Goal: Find specific page/section: Find specific page/section

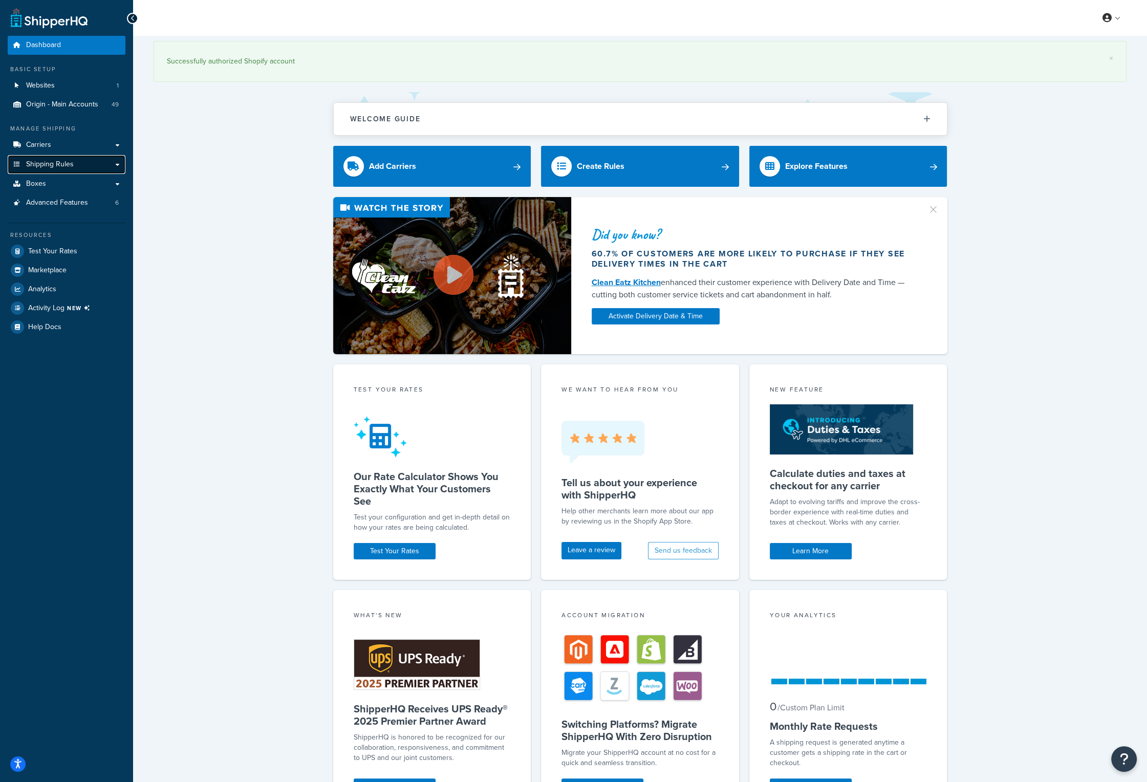
click at [68, 169] on span "Shipping Rules" at bounding box center [50, 164] width 48 height 9
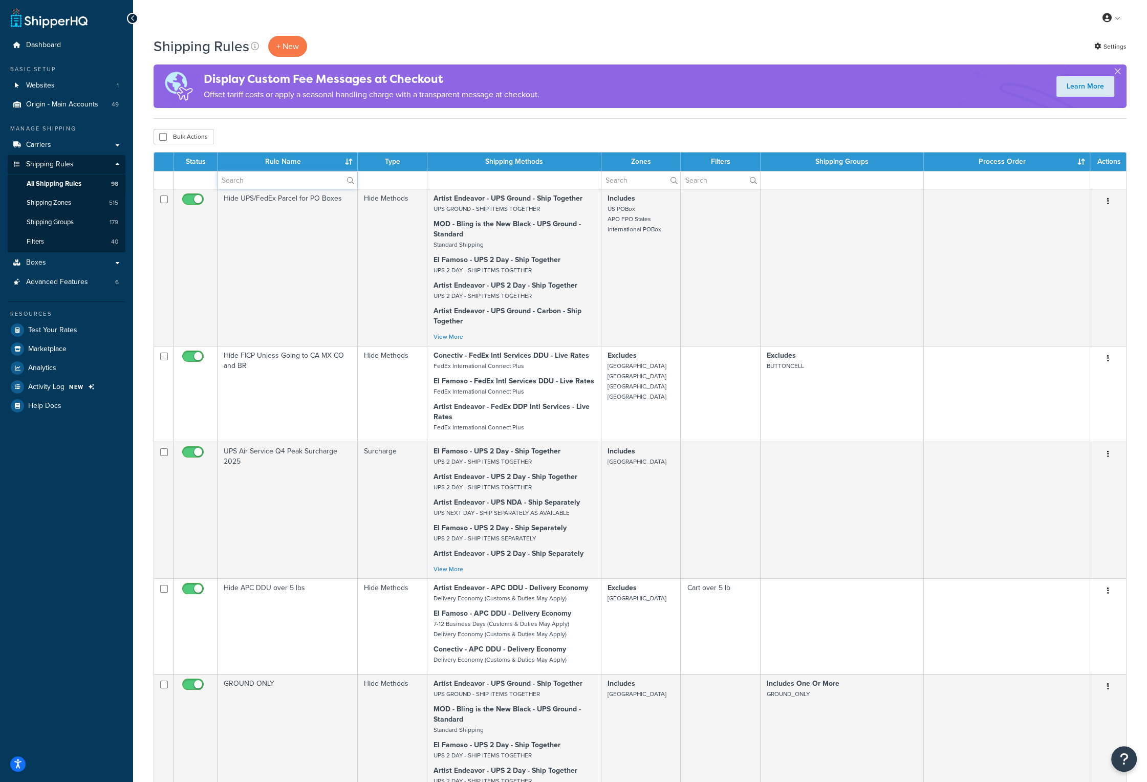
click at [310, 183] on input "text" at bounding box center [288, 180] width 140 height 17
type input "r"
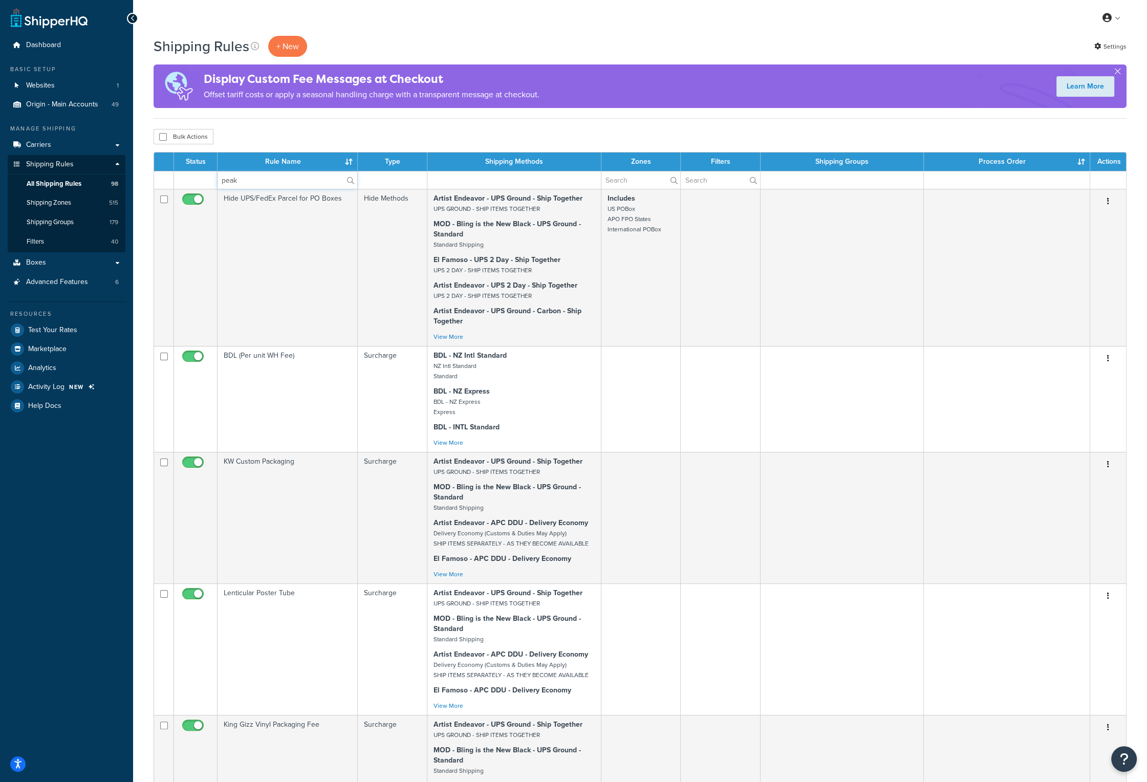
type input "peak"
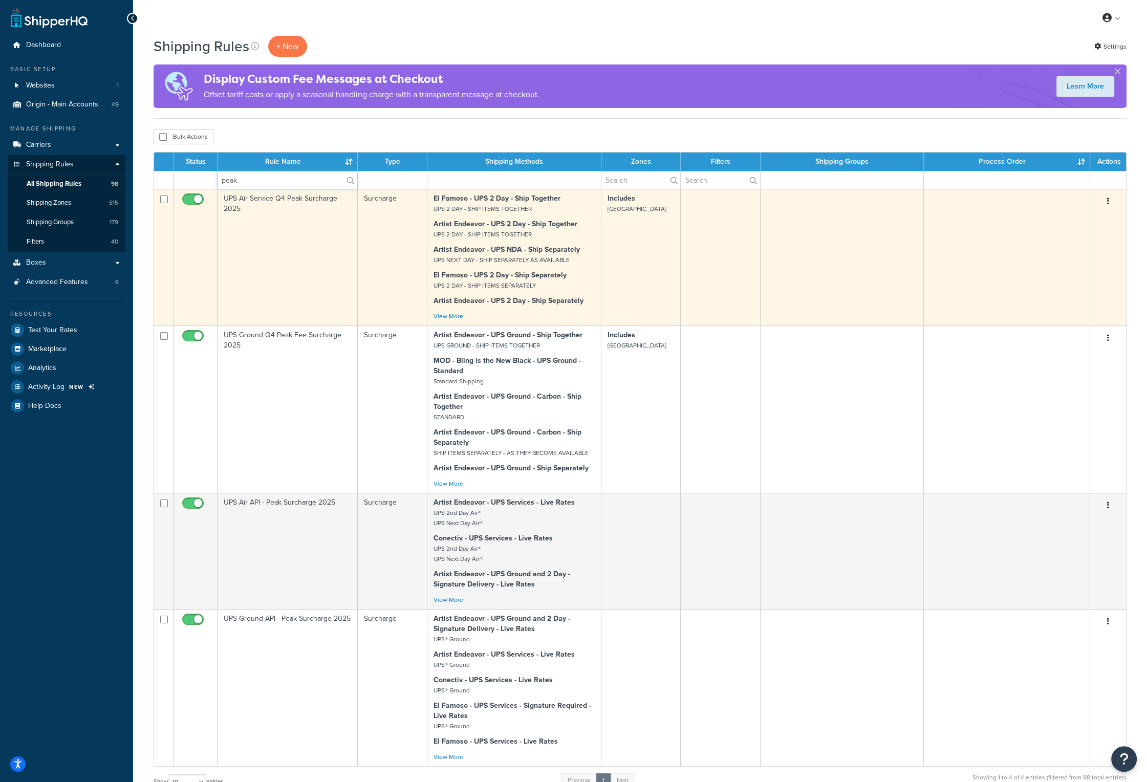
scroll to position [51, 0]
